Goal: Information Seeking & Learning: Learn about a topic

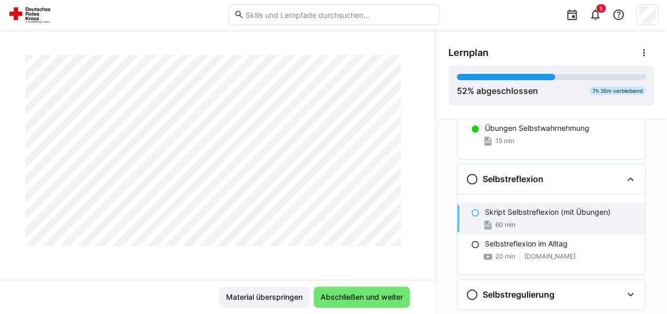
scroll to position [792, 0]
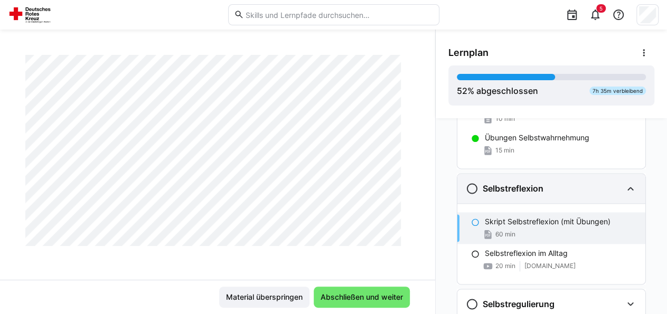
click at [466, 184] on eds-icon at bounding box center [472, 188] width 13 height 13
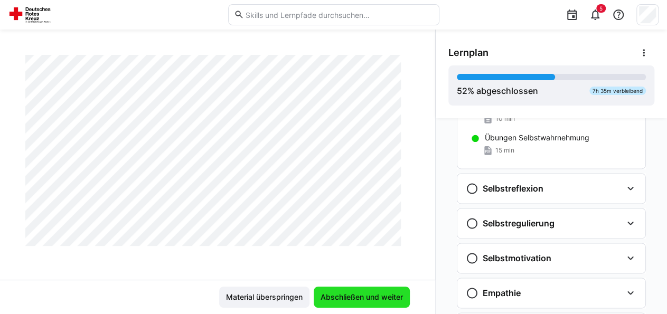
click at [367, 293] on span "Abschließen und weiter" at bounding box center [362, 297] width 86 height 11
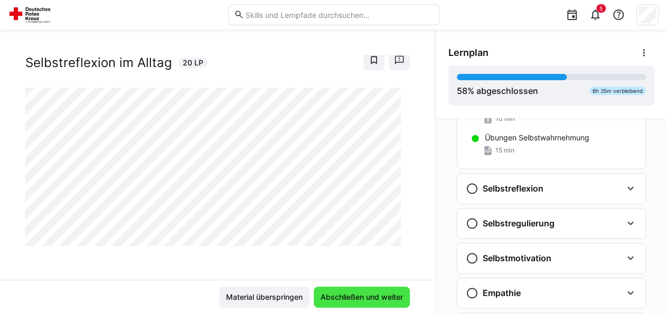
scroll to position [24, 0]
click at [364, 296] on span "Abschließen und weiter" at bounding box center [362, 297] width 86 height 11
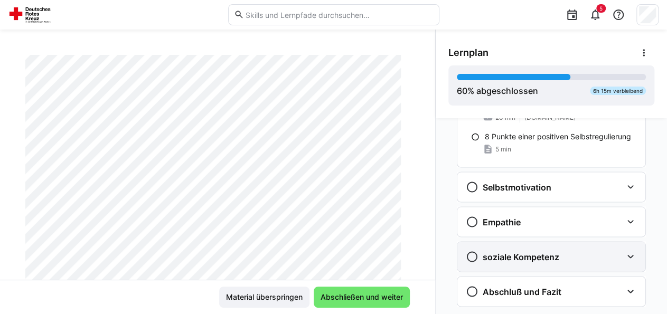
scroll to position [1038, 0]
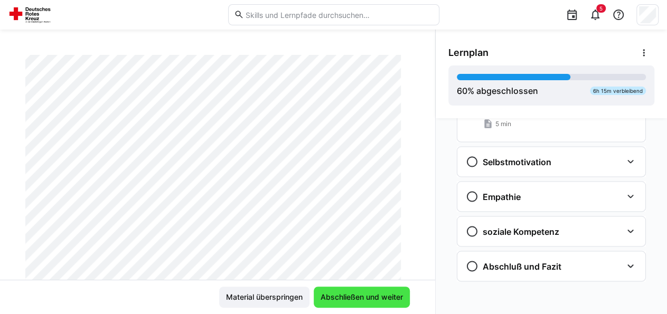
click at [352, 290] on span "Abschließen und weiter" at bounding box center [362, 297] width 96 height 21
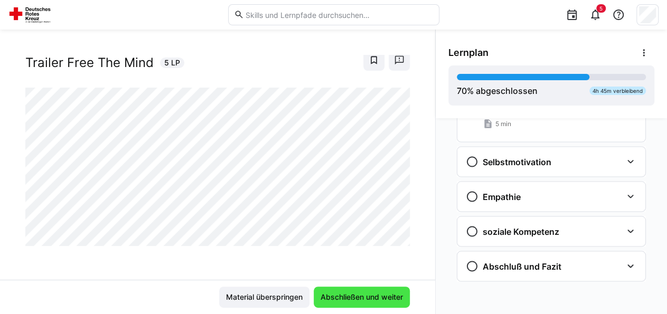
scroll to position [24, 0]
click at [350, 294] on span "Abschließen und weiter" at bounding box center [362, 297] width 86 height 11
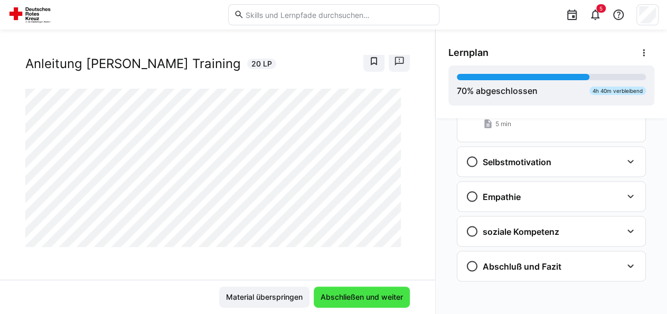
click at [365, 292] on span "Abschließen und weiter" at bounding box center [362, 297] width 96 height 21
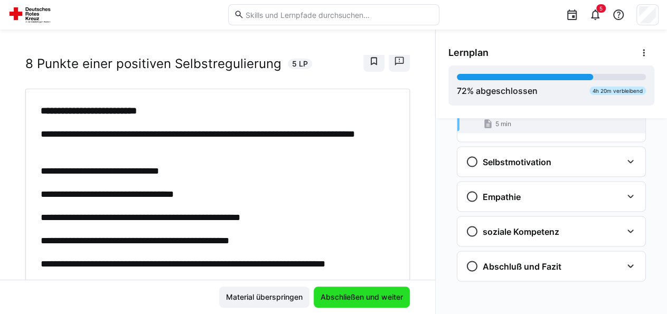
click at [365, 292] on span "Abschließen und weiter" at bounding box center [362, 297] width 96 height 21
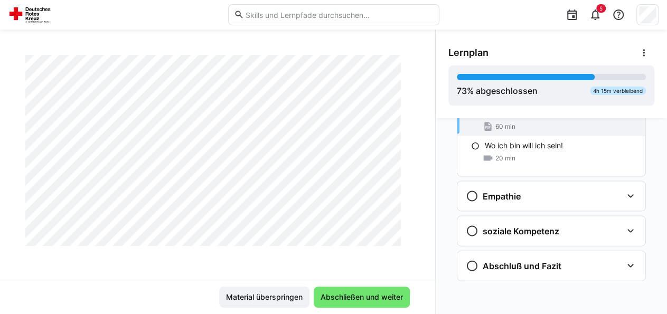
scroll to position [2022, 0]
click at [349, 298] on span "Abschließen und weiter" at bounding box center [362, 297] width 86 height 11
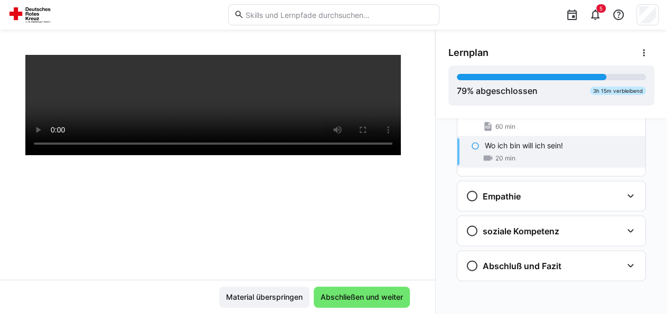
scroll to position [180, 0]
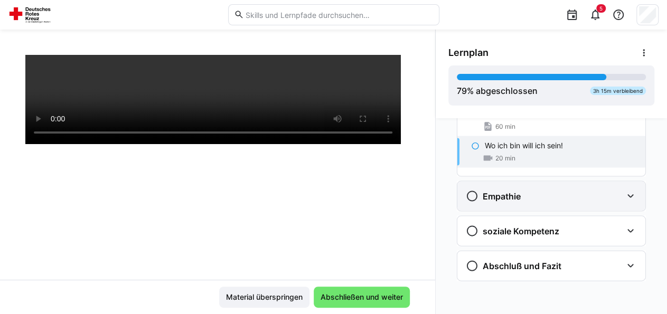
click at [497, 194] on div "Empathie" at bounding box center [493, 196] width 55 height 13
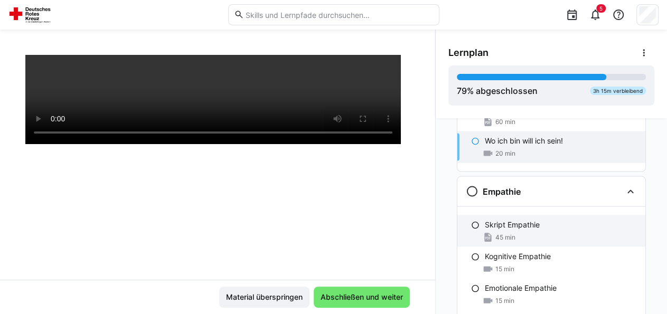
click at [528, 227] on p "Skript Empathie" at bounding box center [512, 225] width 55 height 11
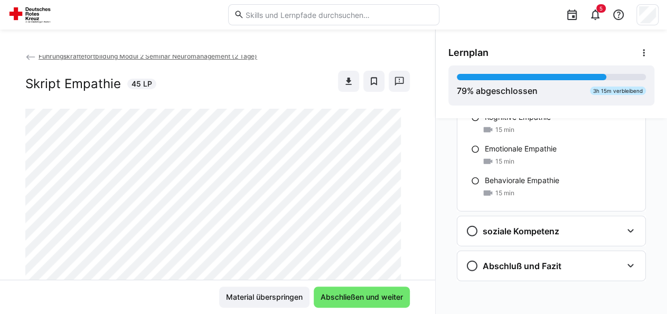
scroll to position [0, 0]
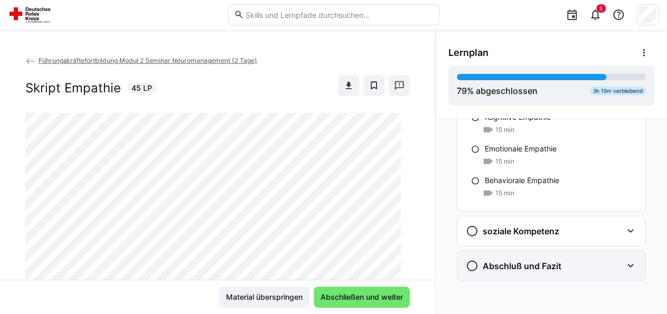
click at [530, 261] on h3 "Abschluß und Fazit" at bounding box center [522, 266] width 79 height 11
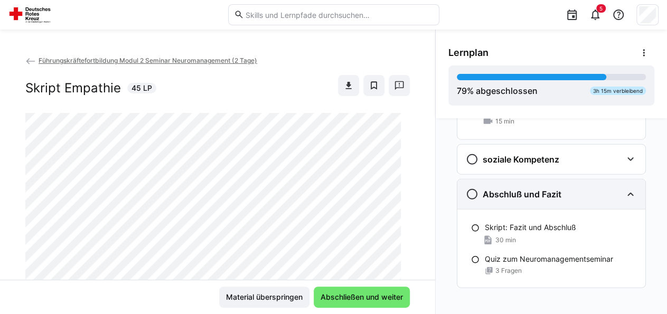
scroll to position [1363, 0]
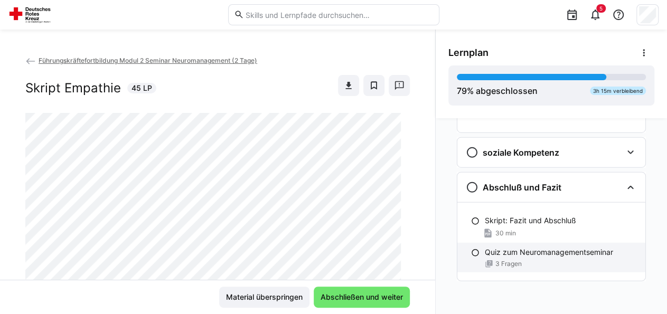
click at [559, 260] on div "3 Fragen" at bounding box center [561, 264] width 152 height 8
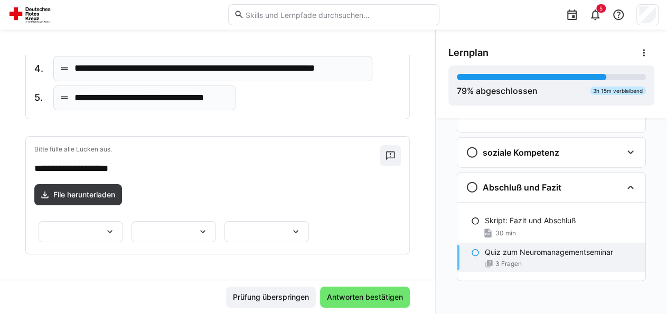
scroll to position [392, 0]
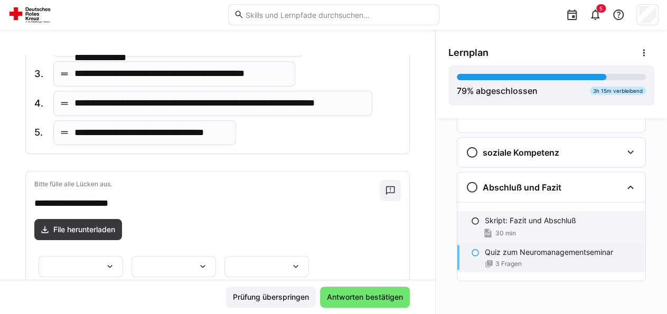
click at [514, 217] on p "Skript: Fazit und Abschluß" at bounding box center [530, 221] width 91 height 11
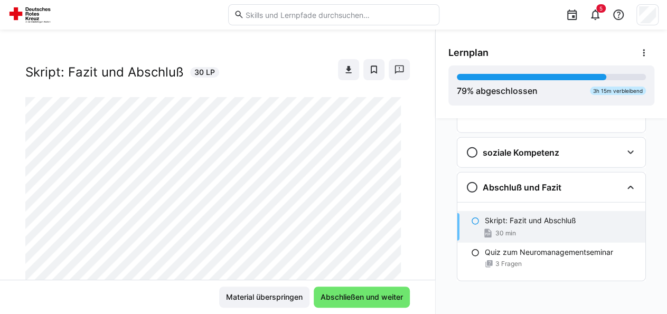
scroll to position [0, 0]
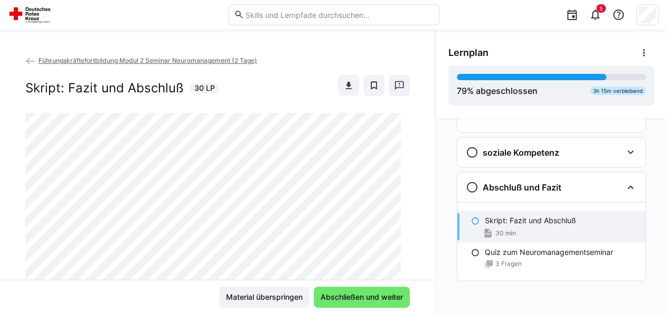
click at [329, 48] on div "Führungskräftefortbildung Modul 2 Seminar Neuromanagement (2 Tage) Skript: Fazi…" at bounding box center [217, 172] width 435 height 285
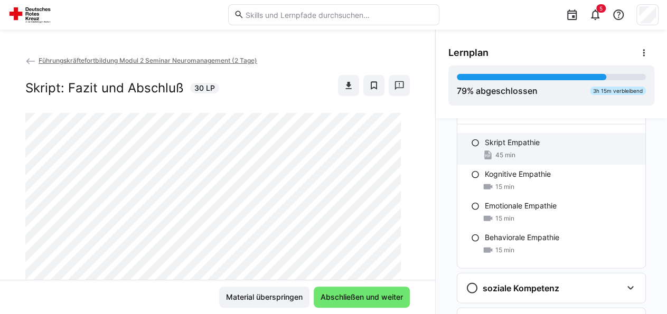
scroll to position [1205, 0]
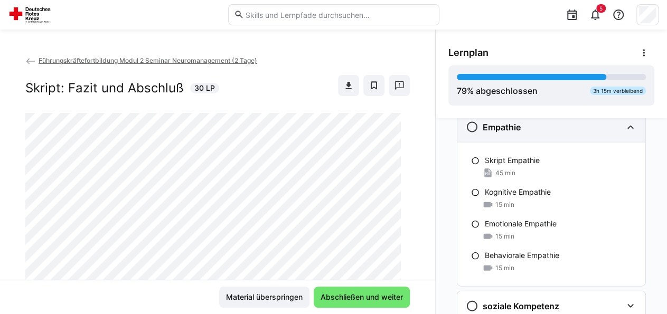
click at [511, 129] on h3 "Empathie" at bounding box center [502, 127] width 38 height 11
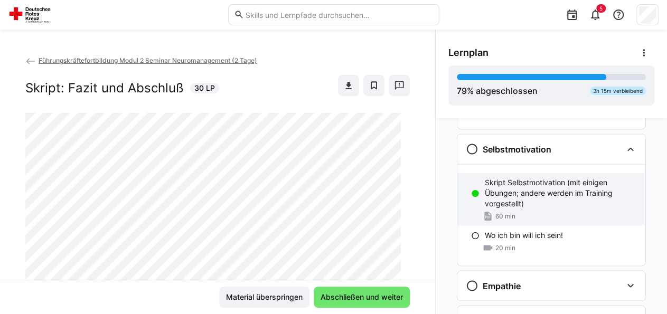
scroll to position [940, 0]
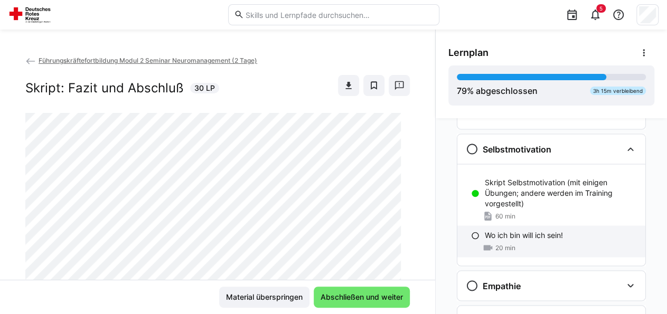
click at [531, 230] on p "Wo ich bin will ich sein!" at bounding box center [524, 235] width 78 height 11
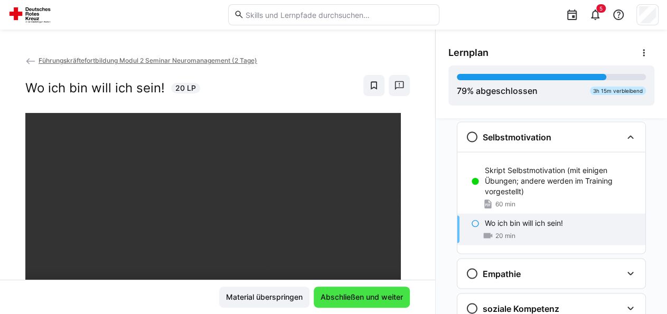
scroll to position [1059, 0]
click at [347, 298] on span "Abschließen und weiter" at bounding box center [362, 297] width 86 height 11
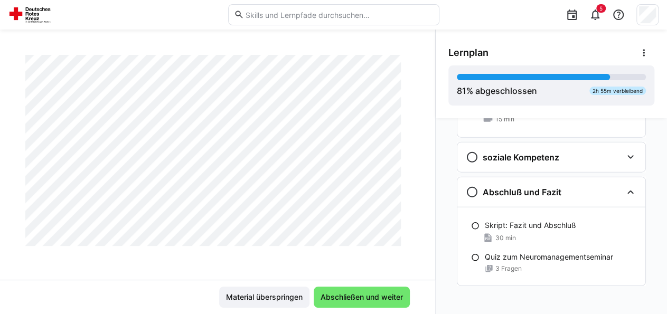
scroll to position [2266, 0]
click at [361, 295] on span "Abschließen und weiter" at bounding box center [362, 297] width 86 height 11
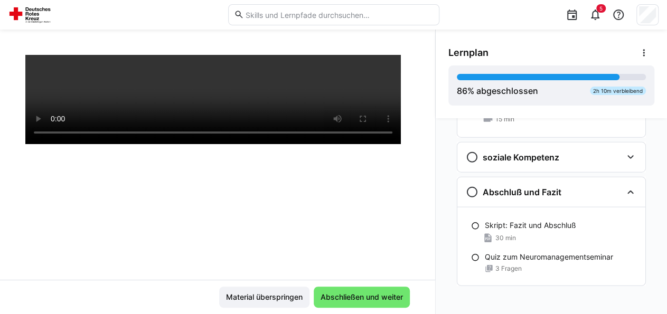
scroll to position [22, 0]
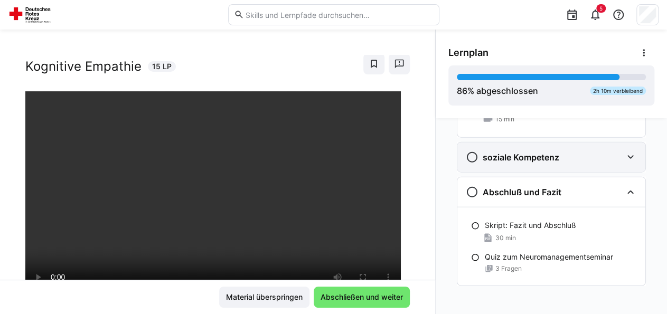
click at [514, 157] on h3 "soziale Kompetenz" at bounding box center [521, 157] width 77 height 11
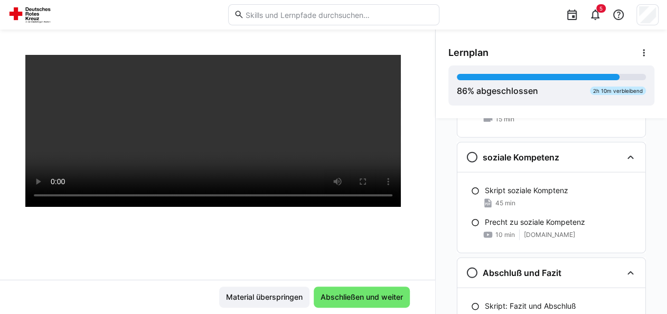
scroll to position [127, 0]
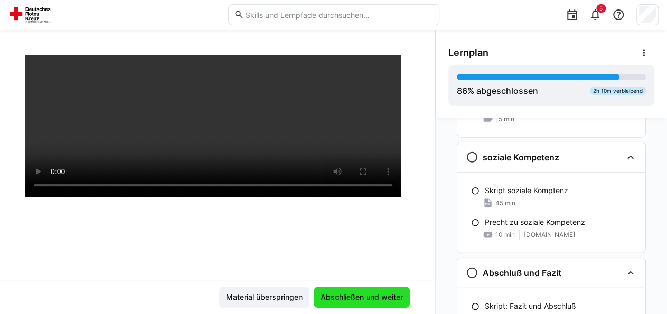
click at [359, 303] on span "Abschließen und weiter" at bounding box center [362, 297] width 96 height 21
click at [364, 295] on span "Abschließen und weiter" at bounding box center [362, 297] width 86 height 11
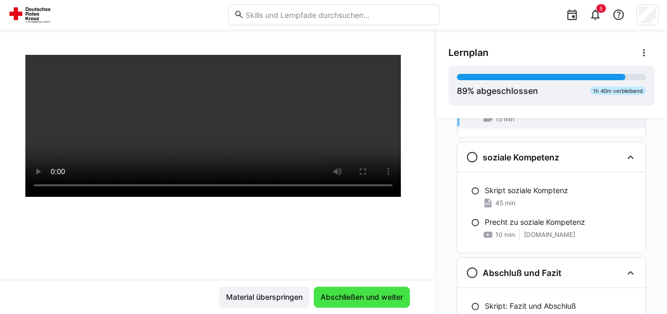
click at [367, 294] on span "Abschließen und weiter" at bounding box center [362, 297] width 86 height 11
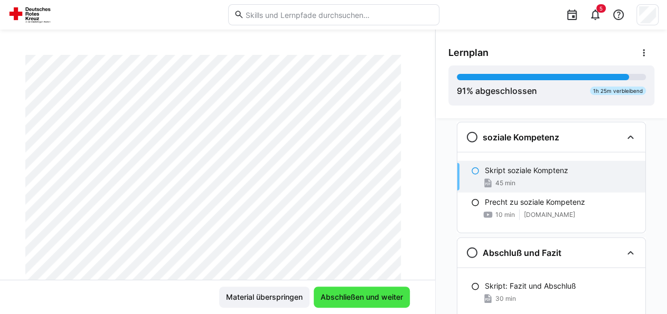
scroll to position [1374, 0]
click at [367, 294] on span "Abschließen und weiter" at bounding box center [362, 297] width 86 height 11
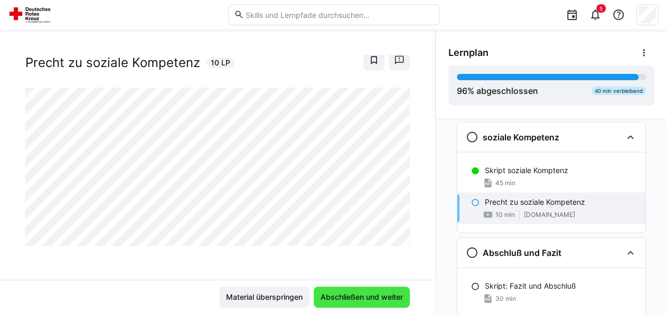
scroll to position [24, 0]
click at [367, 294] on span "Abschließen und weiter" at bounding box center [362, 297] width 86 height 11
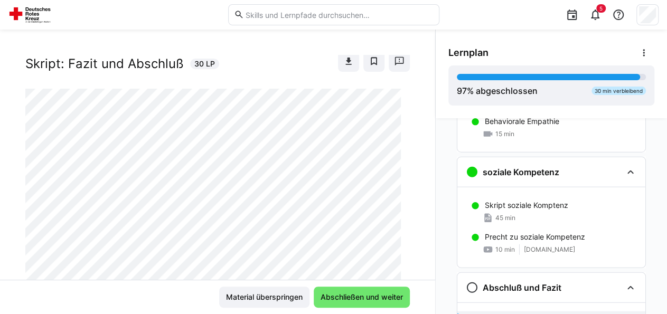
scroll to position [1338, 0]
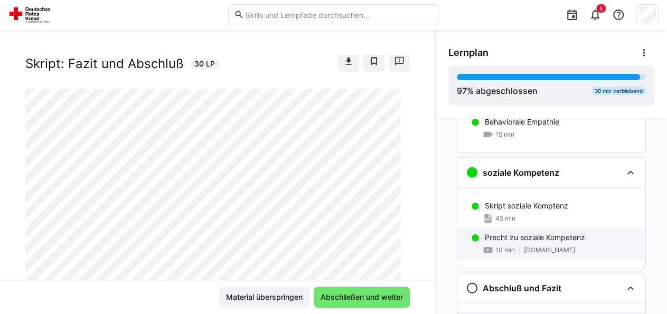
click at [540, 245] on div "10 min [DOMAIN_NAME]" at bounding box center [561, 250] width 152 height 11
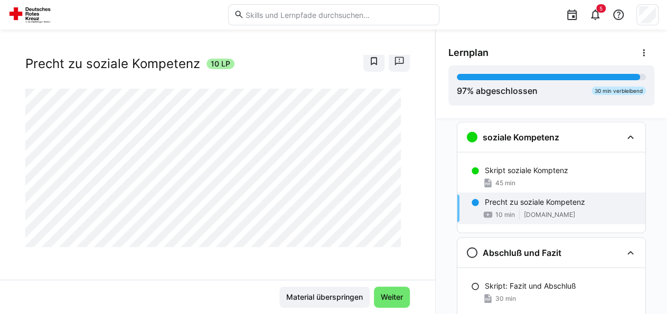
scroll to position [1374, 0]
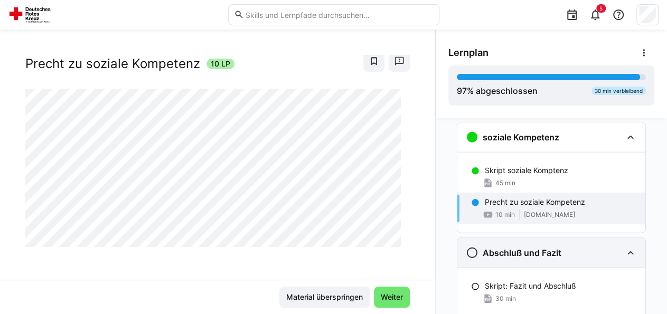
click at [512, 253] on h3 "Abschluß und Fazit" at bounding box center [522, 253] width 79 height 11
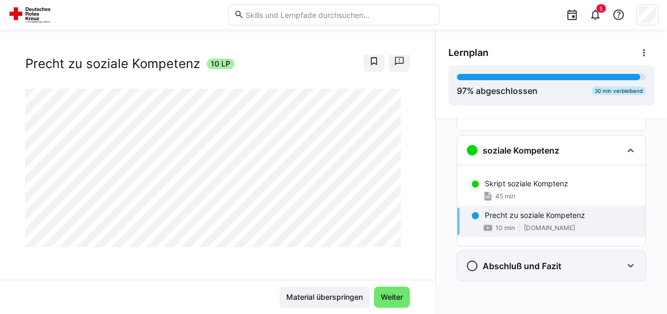
scroll to position [1365, 0]
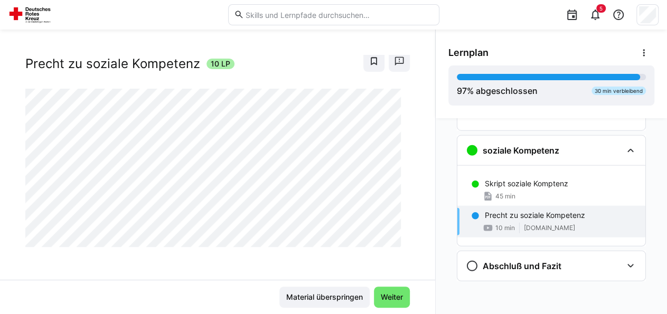
click at [506, 210] on p "Precht zu soziale Kompetenz" at bounding box center [535, 215] width 100 height 11
click at [391, 303] on span "Weiter" at bounding box center [391, 297] width 25 height 11
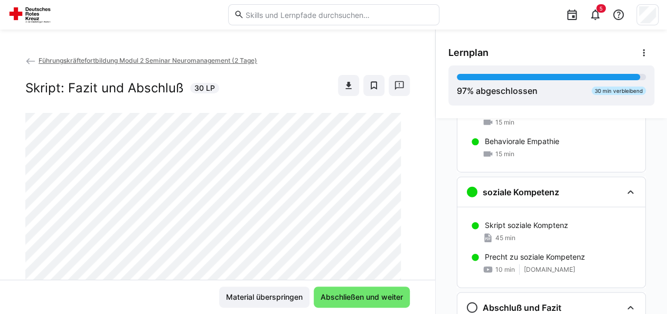
scroll to position [1259, 0]
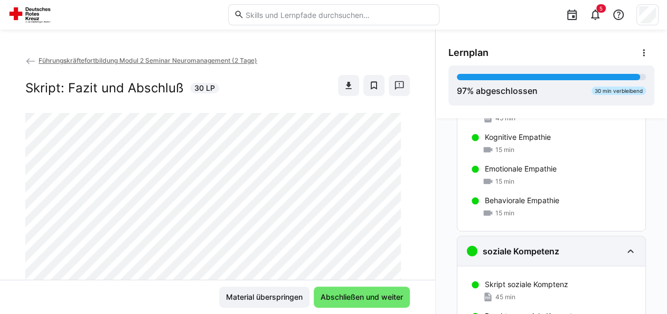
click at [552, 253] on h3 "soziale Kompetenz" at bounding box center [521, 251] width 77 height 11
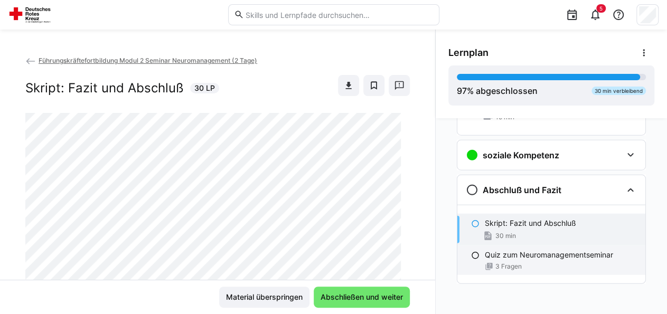
scroll to position [1363, 0]
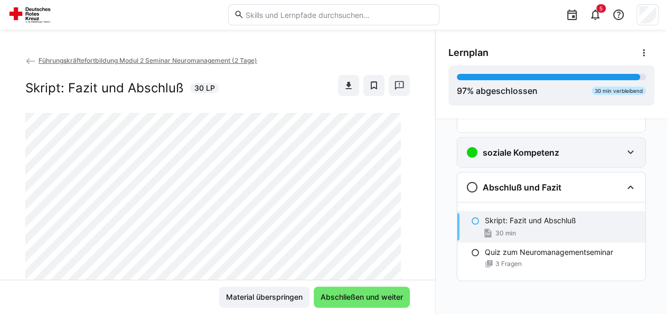
click at [578, 146] on div "soziale Kompetenz" at bounding box center [544, 152] width 156 height 13
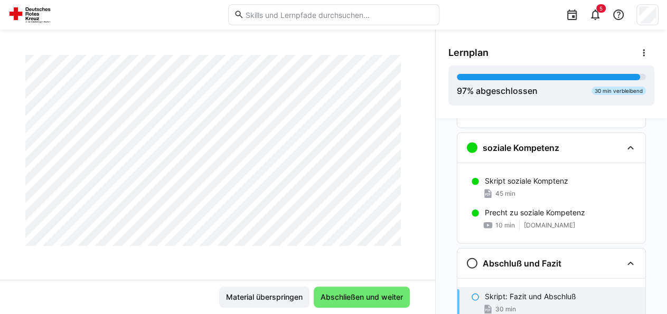
scroll to position [914, 0]
click at [333, 302] on span "Abschließen und weiter" at bounding box center [362, 297] width 86 height 11
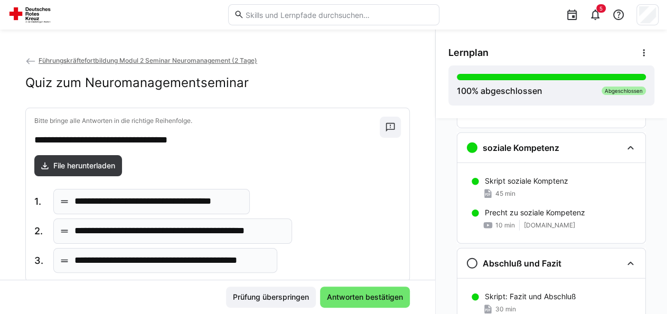
click at [76, 208] on div "**********" at bounding box center [151, 201] width 197 height 25
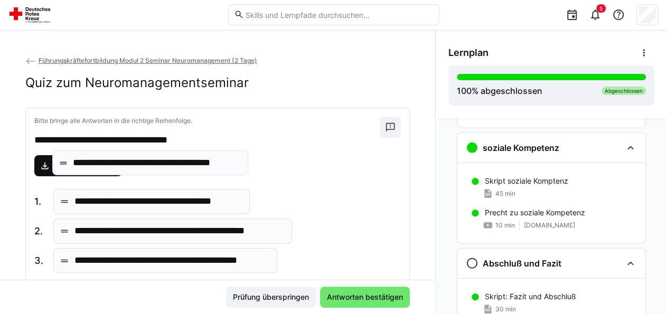
drag, startPoint x: 92, startPoint y: 204, endPoint x: 91, endPoint y: 166, distance: 38.1
click at [91, 166] on body "**********" at bounding box center [333, 157] width 667 height 314
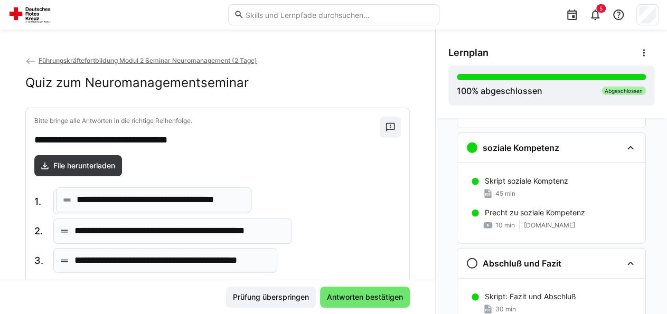
drag, startPoint x: 145, startPoint y: 198, endPoint x: 106, endPoint y: 204, distance: 39.7
click at [106, 204] on body "**********" at bounding box center [333, 157] width 667 height 314
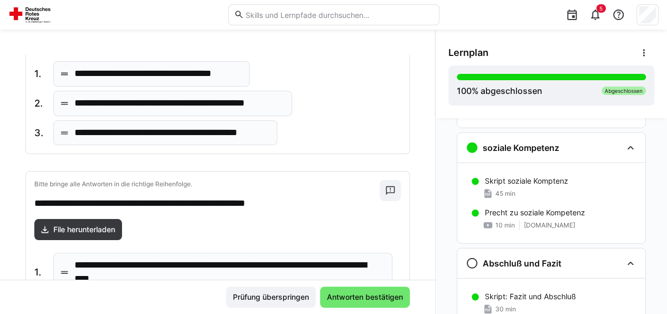
scroll to position [0, 0]
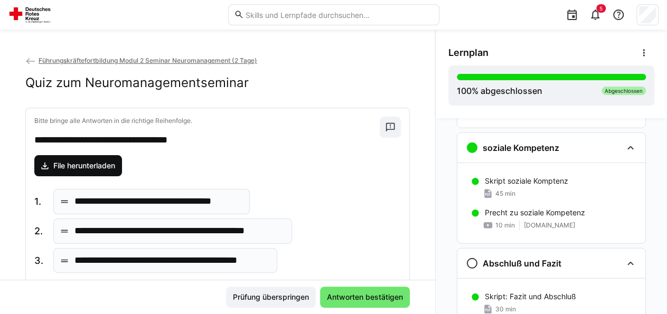
click at [109, 166] on span "File herunterladen" at bounding box center [84, 166] width 65 height 11
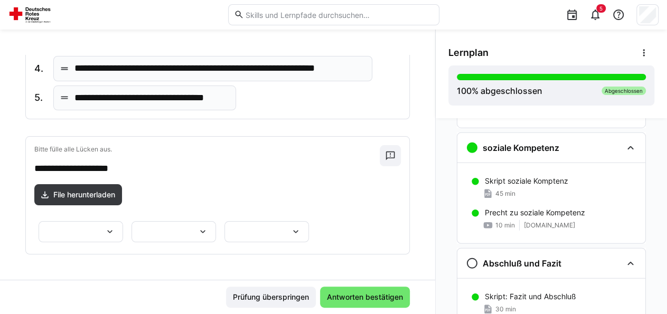
scroll to position [550, 0]
click at [115, 227] on eds-icon at bounding box center [110, 232] width 11 height 11
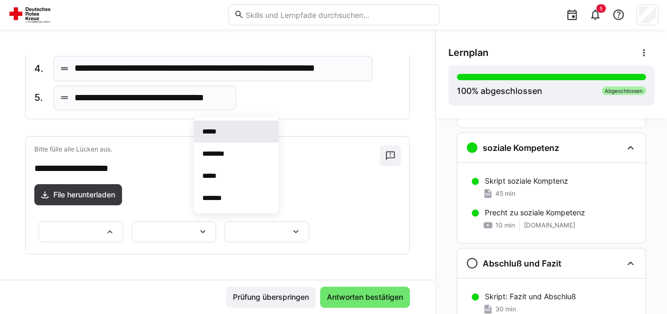
click at [239, 127] on span "*****" at bounding box center [236, 131] width 85 height 22
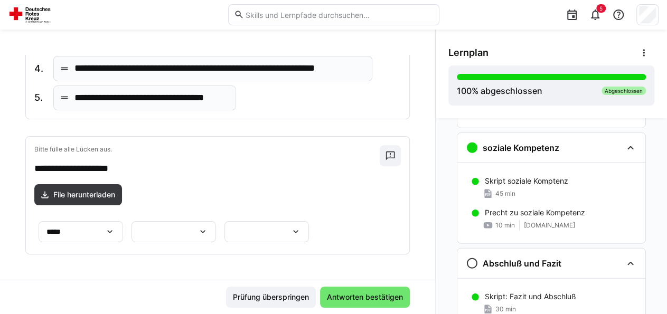
click at [208, 227] on eds-icon at bounding box center [203, 232] width 11 height 11
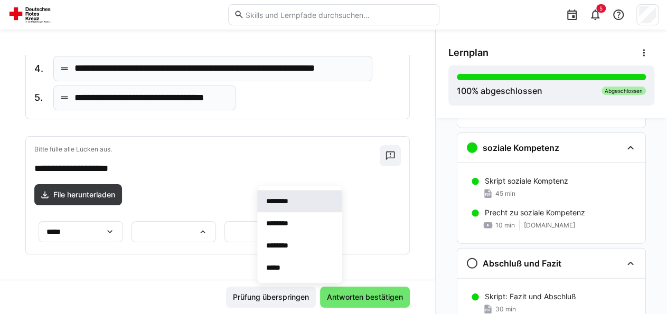
click at [292, 203] on p "********" at bounding box center [283, 201] width 34 height 11
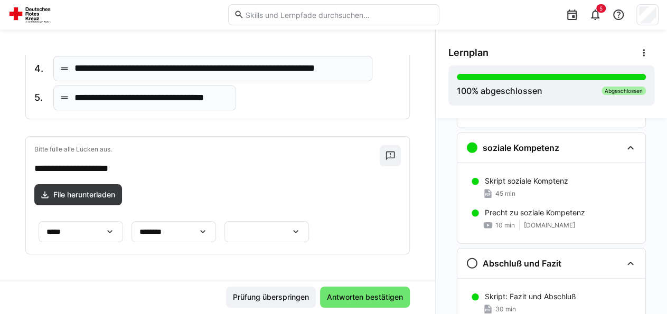
click at [208, 227] on eds-icon at bounding box center [203, 232] width 11 height 11
